Goal: Navigation & Orientation: Find specific page/section

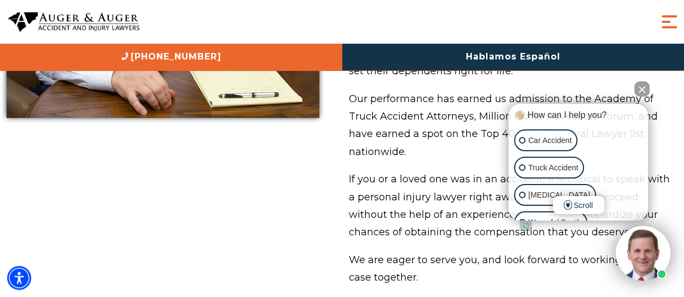
scroll to position [930, 0]
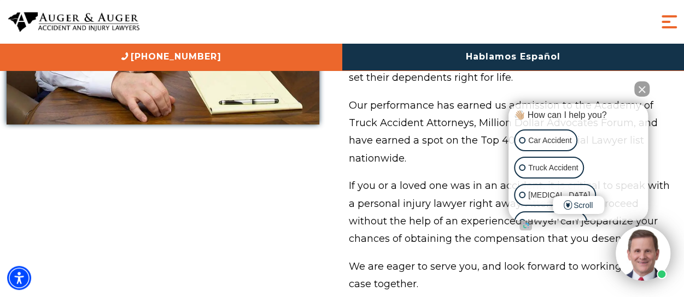
click at [643, 88] on button "Close Intaker Chat Widget" at bounding box center [641, 88] width 15 height 15
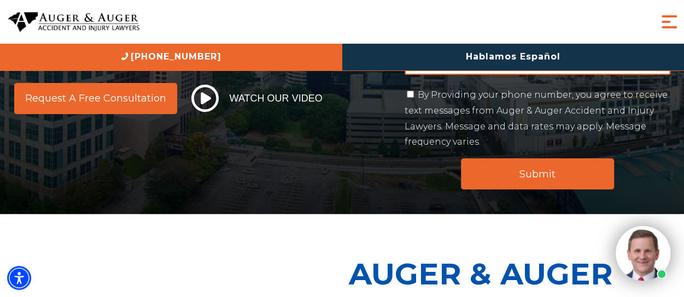
scroll to position [219, 0]
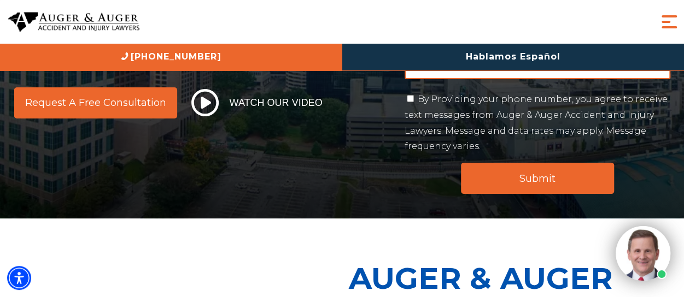
click at [662, 24] on span "Menu" at bounding box center [669, 22] width 22 height 22
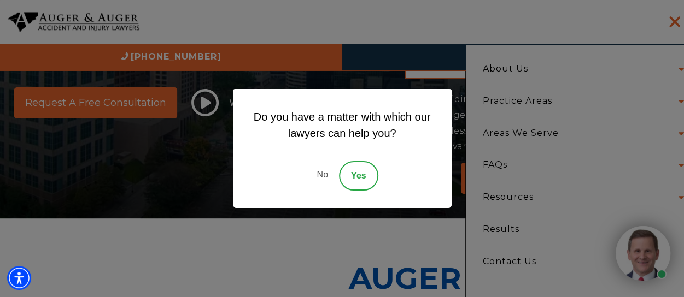
click at [360, 178] on link "Yes" at bounding box center [358, 176] width 39 height 30
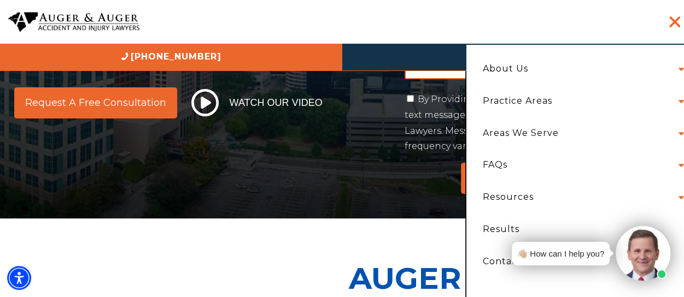
click at [670, 100] on li "Practice Areas Car Accident Truck Accident [MEDICAL_DATA] Bicycle Accident Wron…" at bounding box center [581, 101] width 212 height 32
click at [672, 103] on li "Practice Areas Car Accident Truck Accident [MEDICAL_DATA] Bicycle Accident Wron…" at bounding box center [581, 101] width 212 height 32
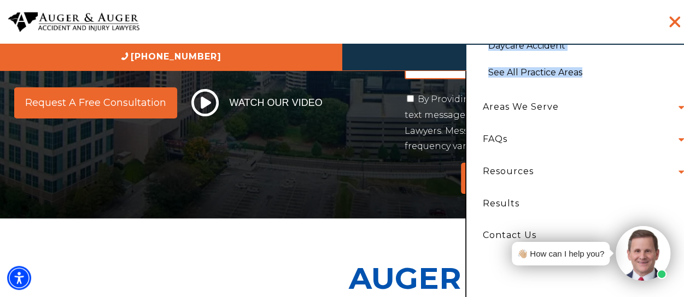
scroll to position [310, 0]
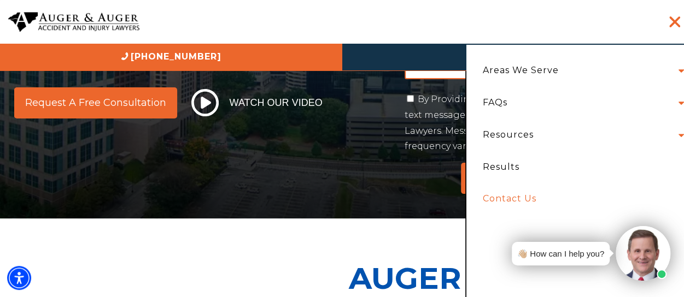
click at [502, 197] on link "Contact Us" at bounding box center [581, 199] width 212 height 32
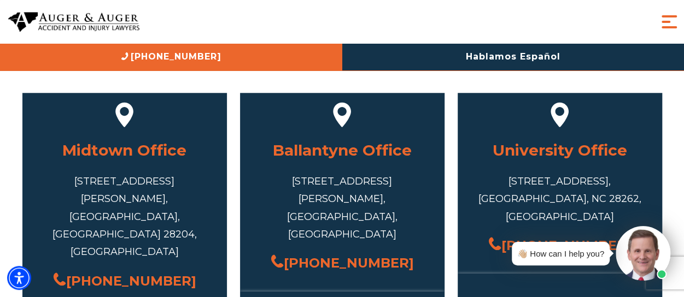
scroll to position [492, 0]
